Goal: Communication & Community: Answer question/provide support

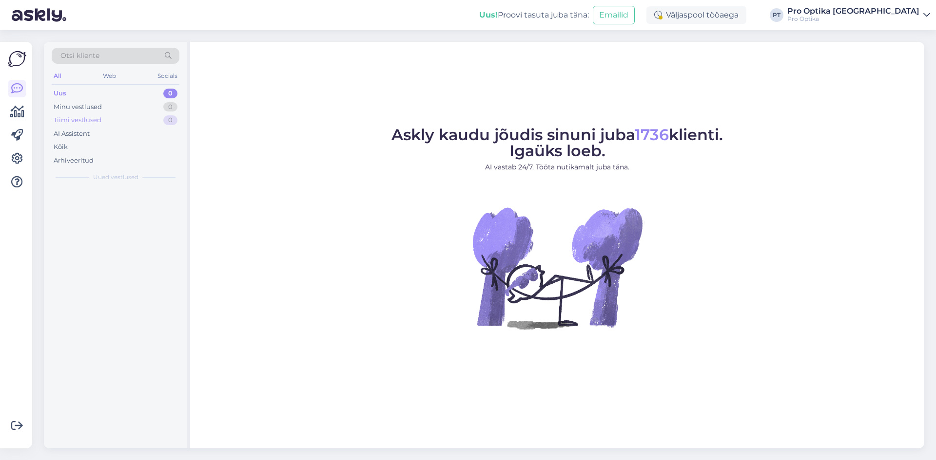
click at [152, 118] on div "Tiimi vestlused 0" at bounding box center [116, 121] width 128 height 14
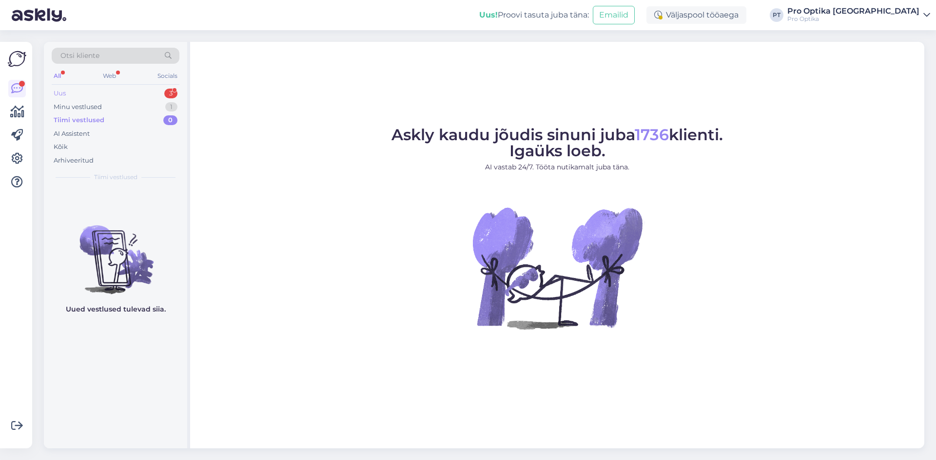
click at [172, 90] on div "3" at bounding box center [170, 94] width 13 height 10
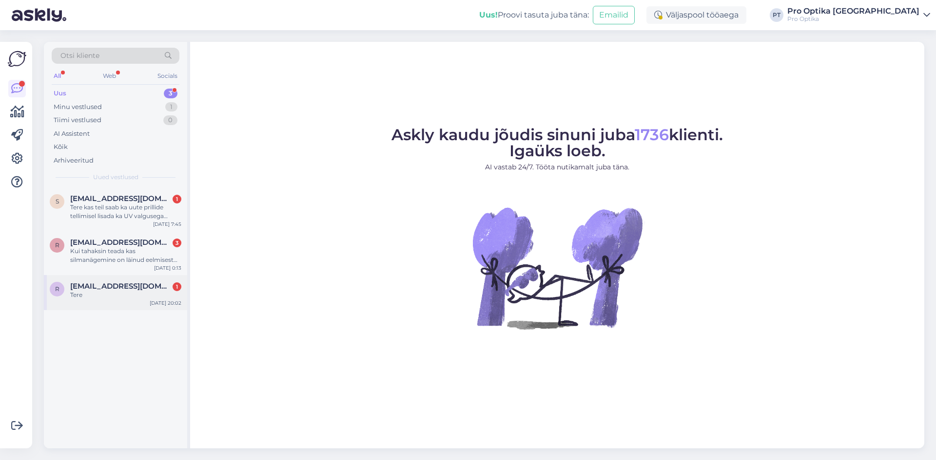
click at [107, 290] on span "[EMAIL_ADDRESS][DOMAIN_NAME]" at bounding box center [120, 286] width 101 height 9
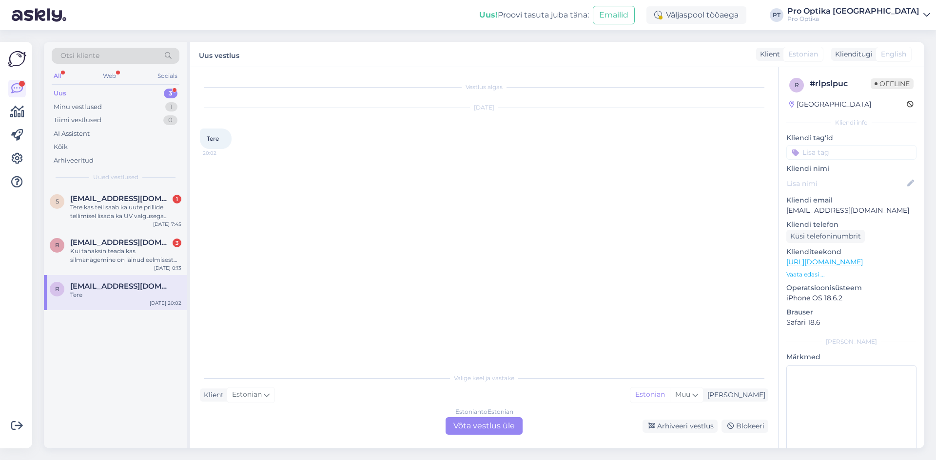
click at [487, 430] on div "Estonian to Estonian Võta vestlus üle" at bounding box center [483, 427] width 77 height 18
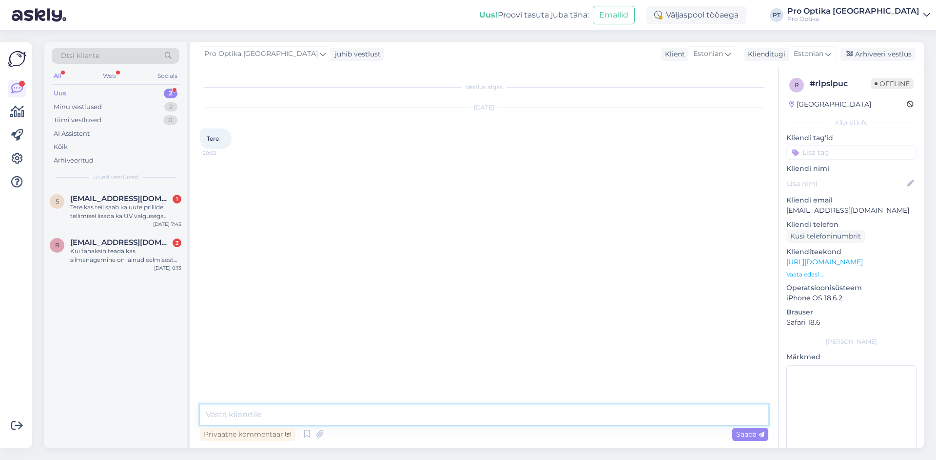
click at [363, 420] on textarea at bounding box center [484, 415] width 568 height 20
type textarea "Tere!"
click at [153, 250] on div "Kui tahaksin teada kas silmanägemine on läinud eelmisest kontrollist halvemaks" at bounding box center [125, 256] width 111 height 18
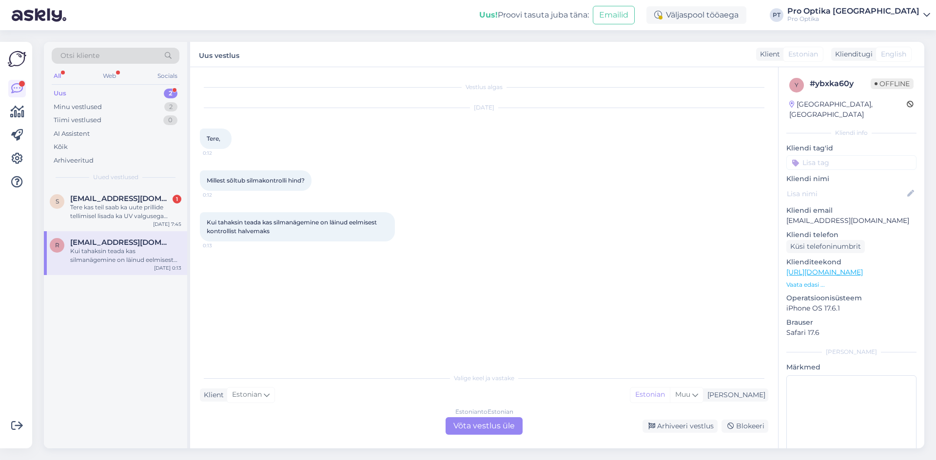
click at [494, 421] on div "Estonian to Estonian Võta vestlus üle" at bounding box center [483, 427] width 77 height 18
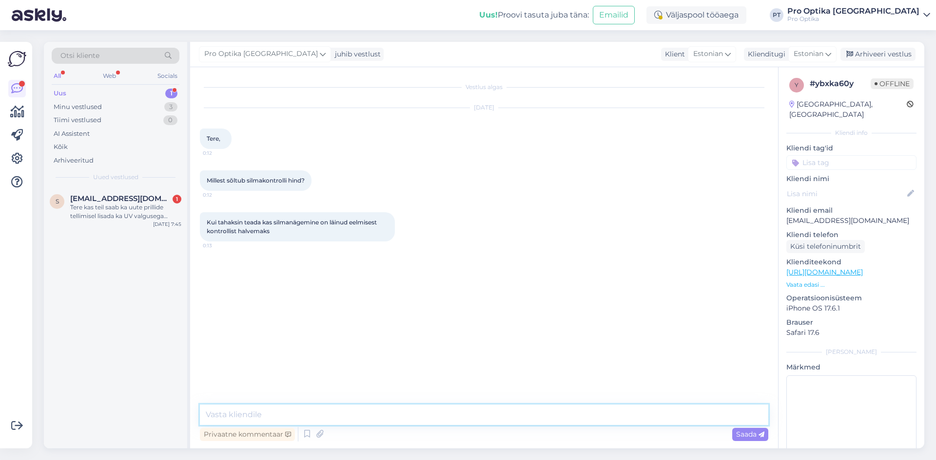
click at [272, 410] on textarea at bounding box center [484, 415] width 568 height 20
type textarea "Tere!"
type textarea "Nägemiskontroll on nägemiskontroll, ei ole vahet kas esimest korda või test kor…"
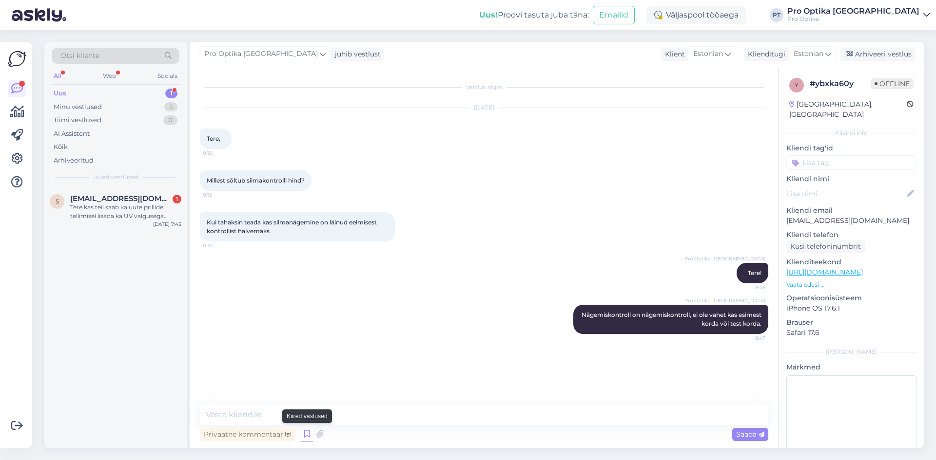
click at [306, 440] on icon at bounding box center [307, 434] width 12 height 15
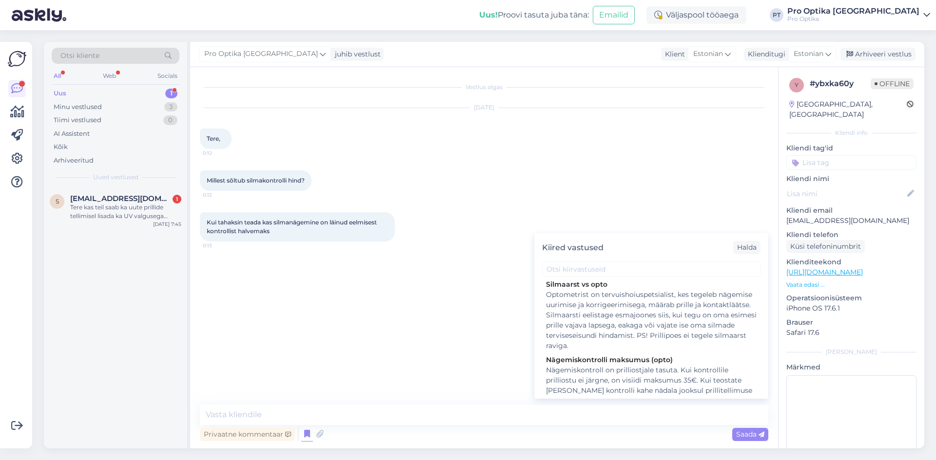
scroll to position [139, 0]
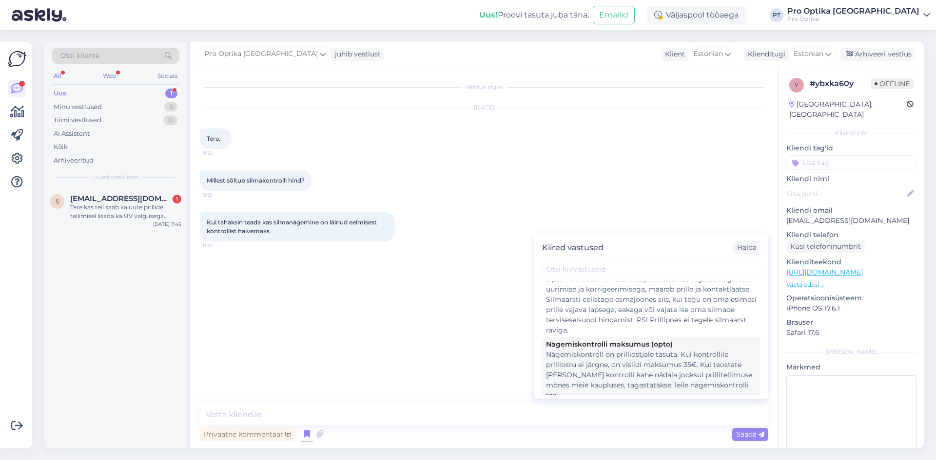
click at [714, 364] on div "Nägemiskontroll on prilliostjale tasuta. Kui kontrollile prilliostu ei järgne, …" at bounding box center [651, 375] width 211 height 51
type textarea "Nägemiskontroll on prilliostjale tasuta. Kui kontrollile prilliostu ei järgne, …"
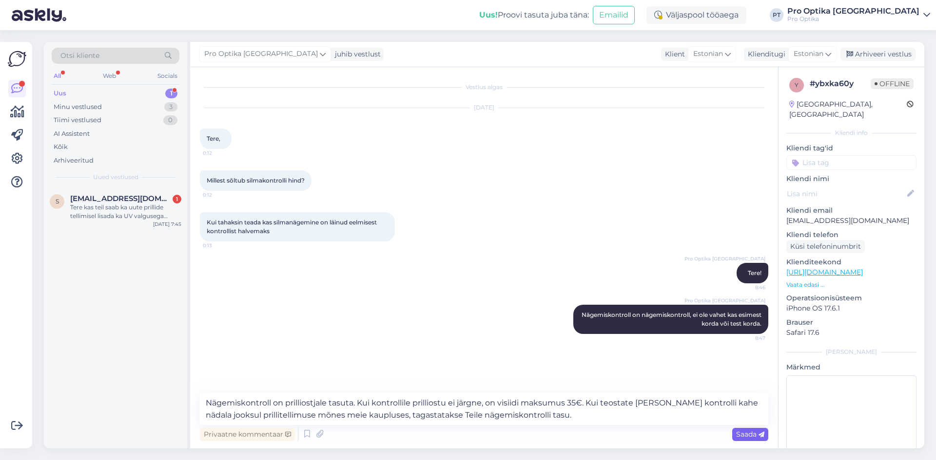
click at [741, 434] on span "Saada" at bounding box center [750, 434] width 28 height 9
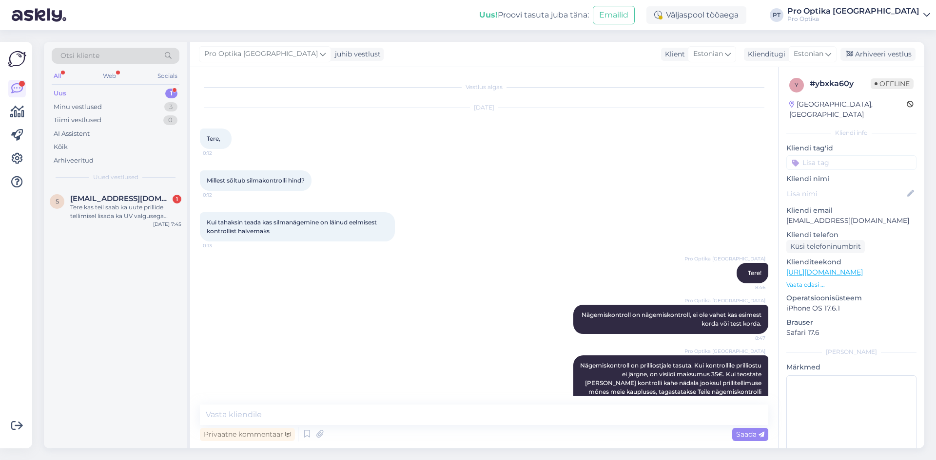
scroll to position [17, 0]
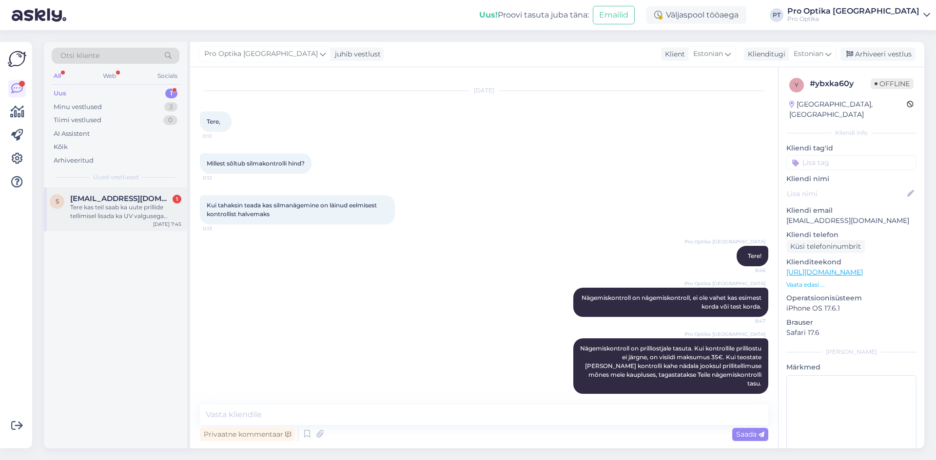
click at [119, 216] on div "Tere kas teil saab ka uute prillide tellimisel lisada ka UV valgusega tumenevad…" at bounding box center [125, 212] width 111 height 18
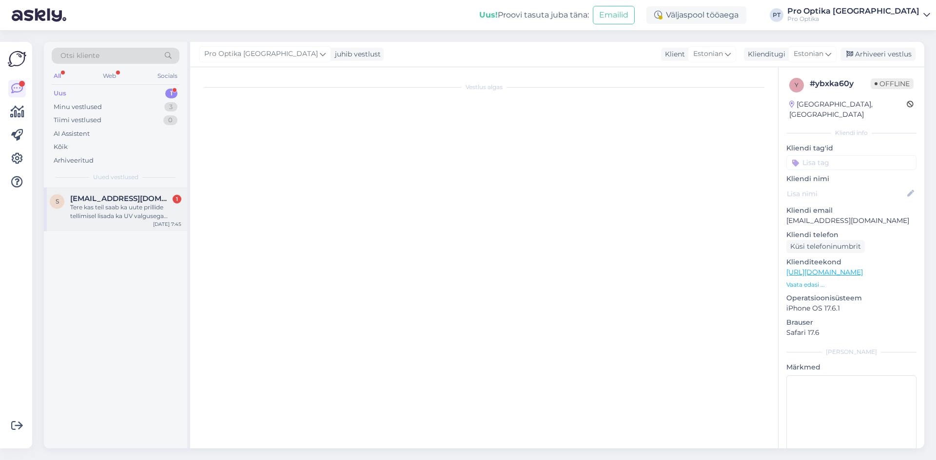
scroll to position [0, 0]
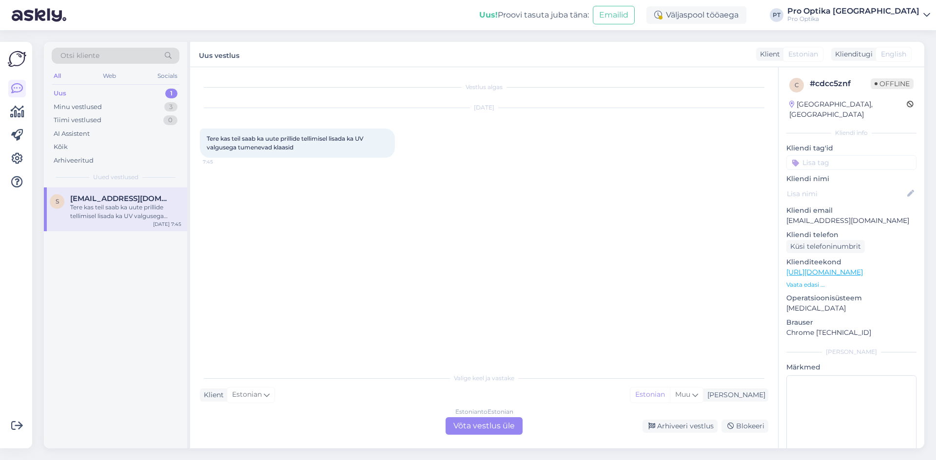
click at [484, 429] on div "Estonian to Estonian Võta vestlus üle" at bounding box center [483, 427] width 77 height 18
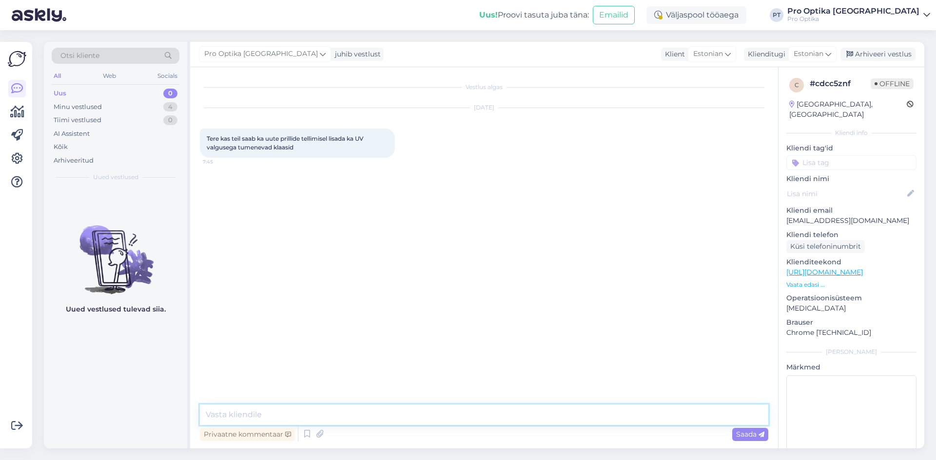
click at [279, 413] on textarea at bounding box center [484, 415] width 568 height 20
type textarea "t"
type textarea "Tere!"
type textarea "Jah, saab ikka."
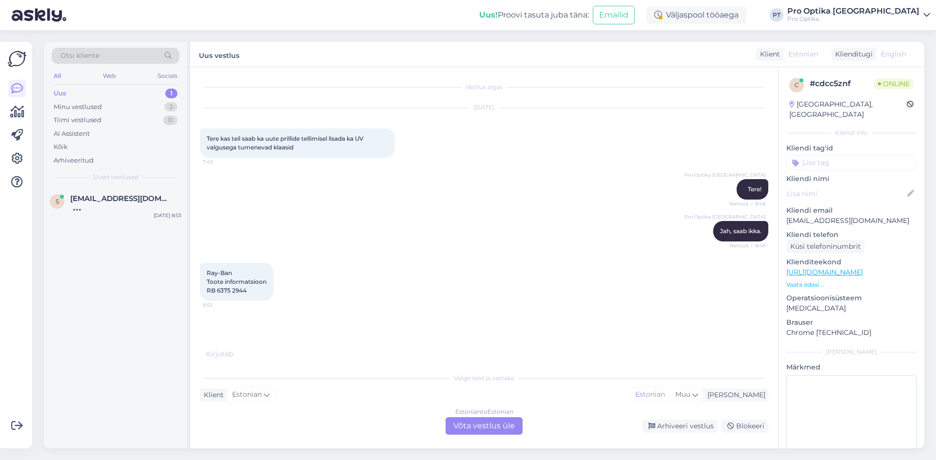
click at [497, 430] on div "Estonian to Estonian Võta vestlus üle" at bounding box center [483, 427] width 77 height 18
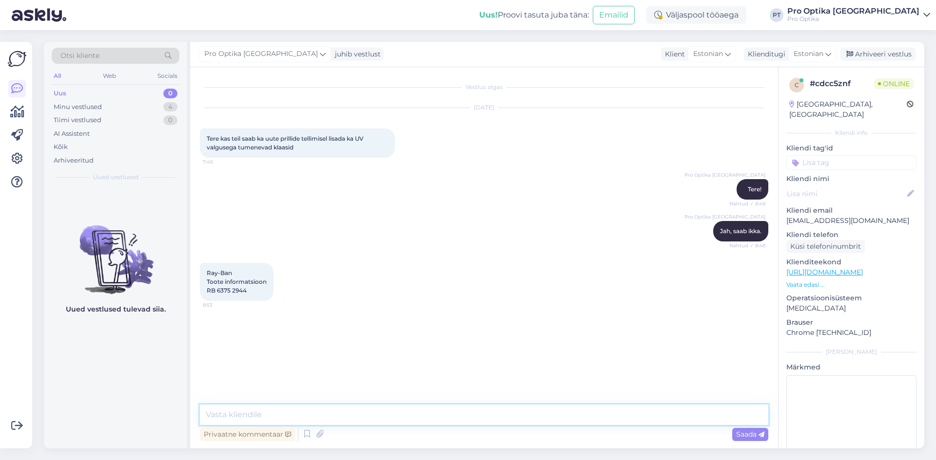
click at [245, 411] on textarea at bounding box center [484, 415] width 568 height 20
drag, startPoint x: 251, startPoint y: 290, endPoint x: 206, endPoint y: 292, distance: 45.4
click at [206, 292] on div "Ray-Ban Toote informatsioon RB 6375 2944 8:53" at bounding box center [237, 282] width 74 height 38
copy span "RB 6375 2944"
click at [308, 414] on textarea at bounding box center [484, 415] width 568 height 20
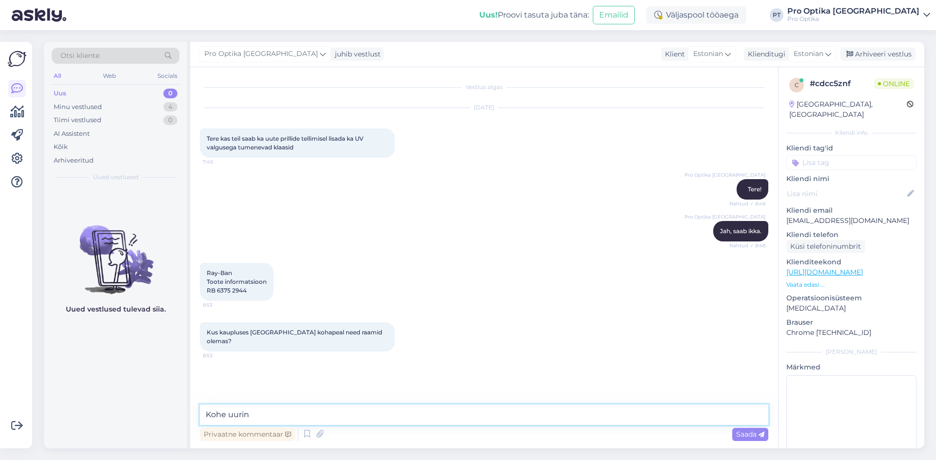
type textarea "Kohe uurin."
type textarea "O"
type textarea "Raamid on olemas Viru Keskuses, Kaubamaja tn 4 kaupluses, Kristiine Keskuses, J…"
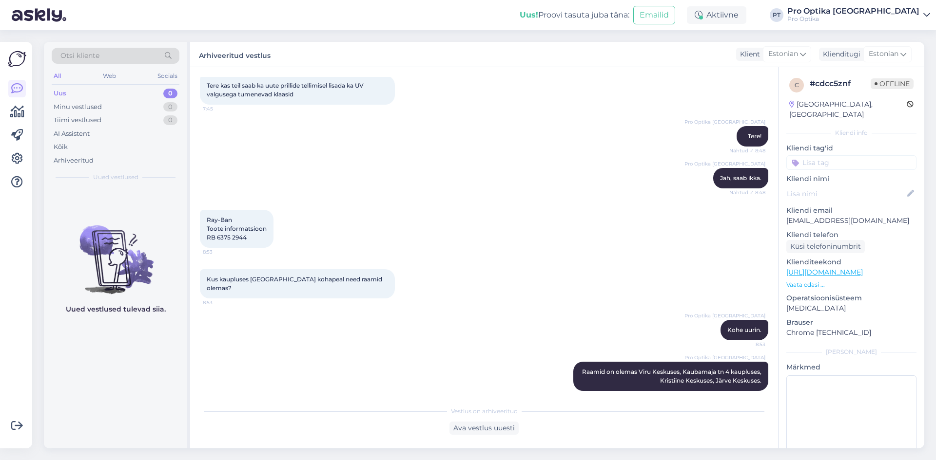
scroll to position [54, 0]
